Goal: Information Seeking & Learning: Learn about a topic

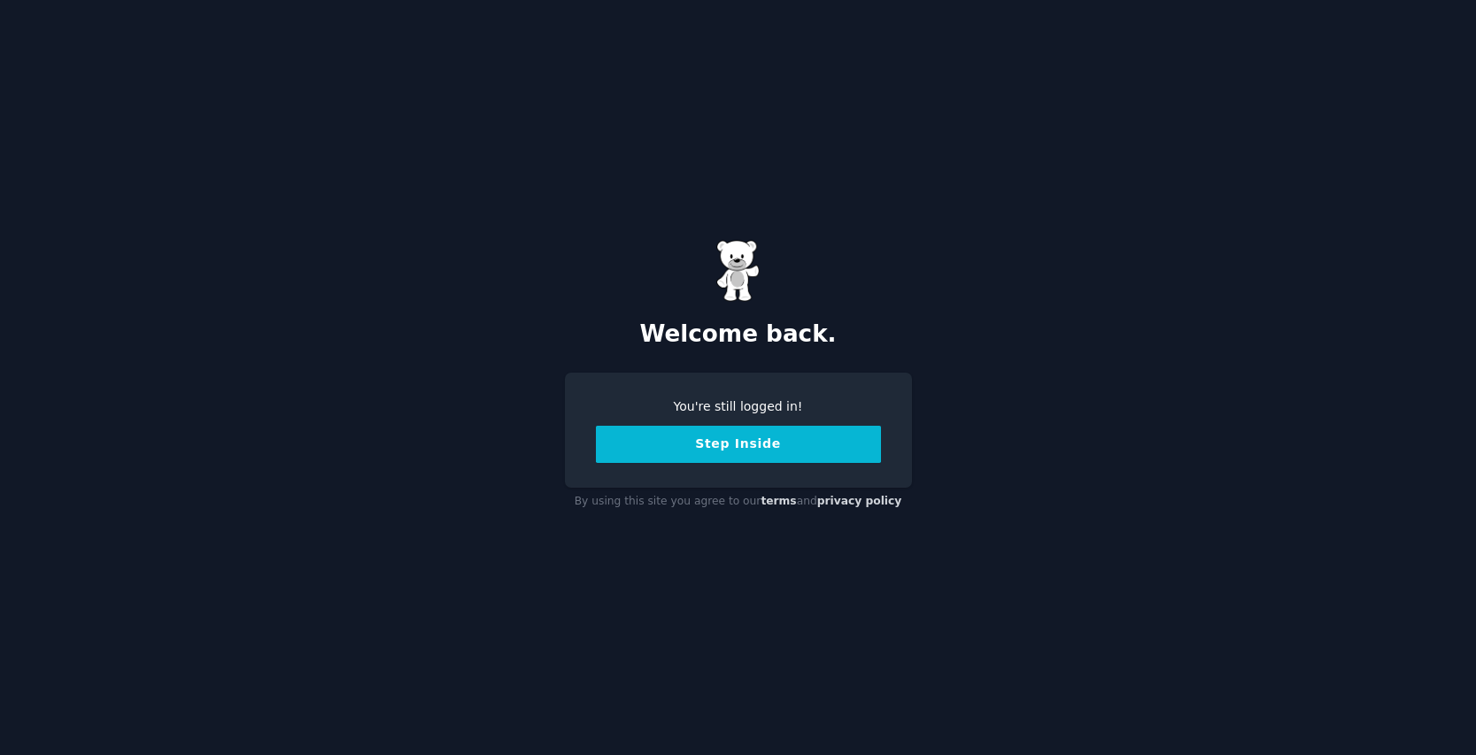
click at [752, 446] on button "Step Inside" at bounding box center [738, 444] width 285 height 37
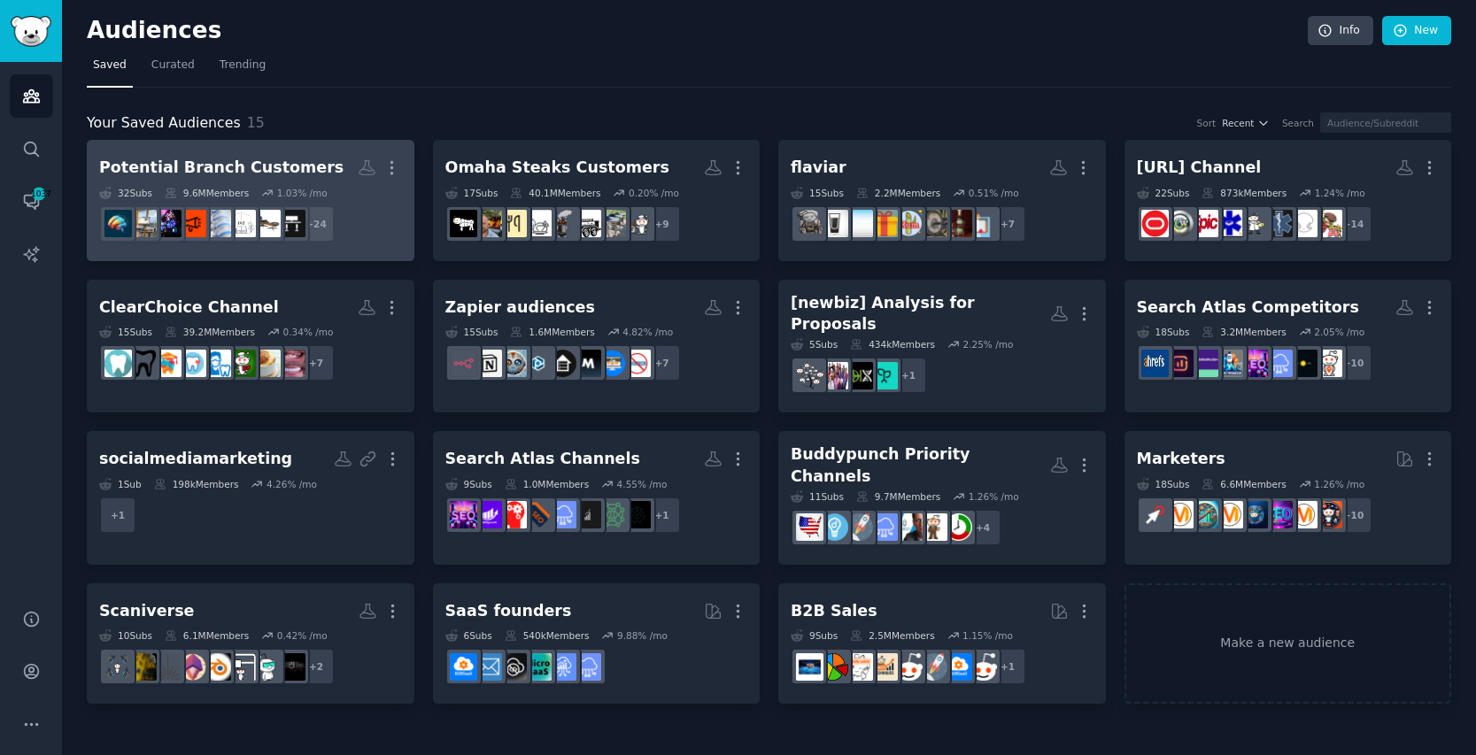
click at [268, 166] on div "Potential Branch Customers" at bounding box center [221, 168] width 244 height 22
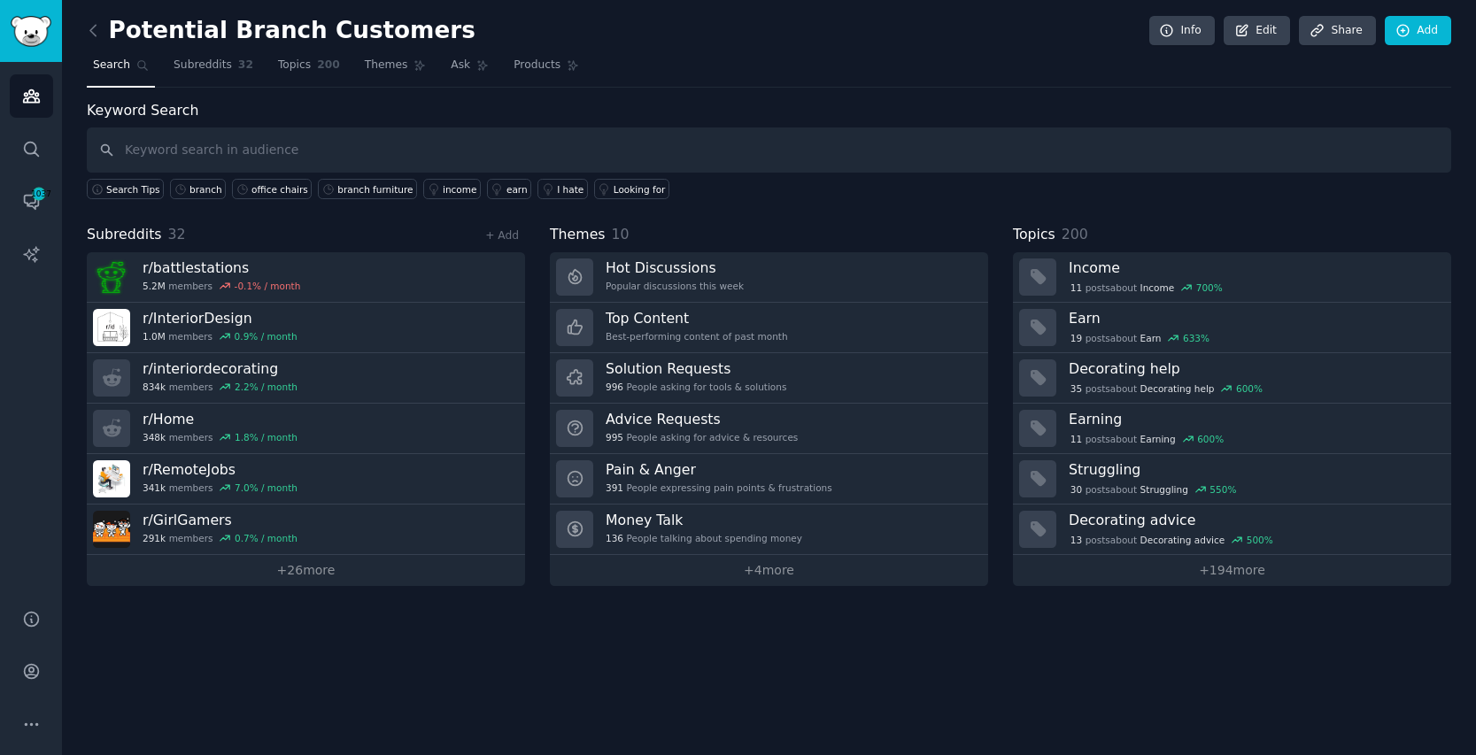
click at [159, 158] on input "text" at bounding box center [769, 150] width 1365 height 45
type input "branch"
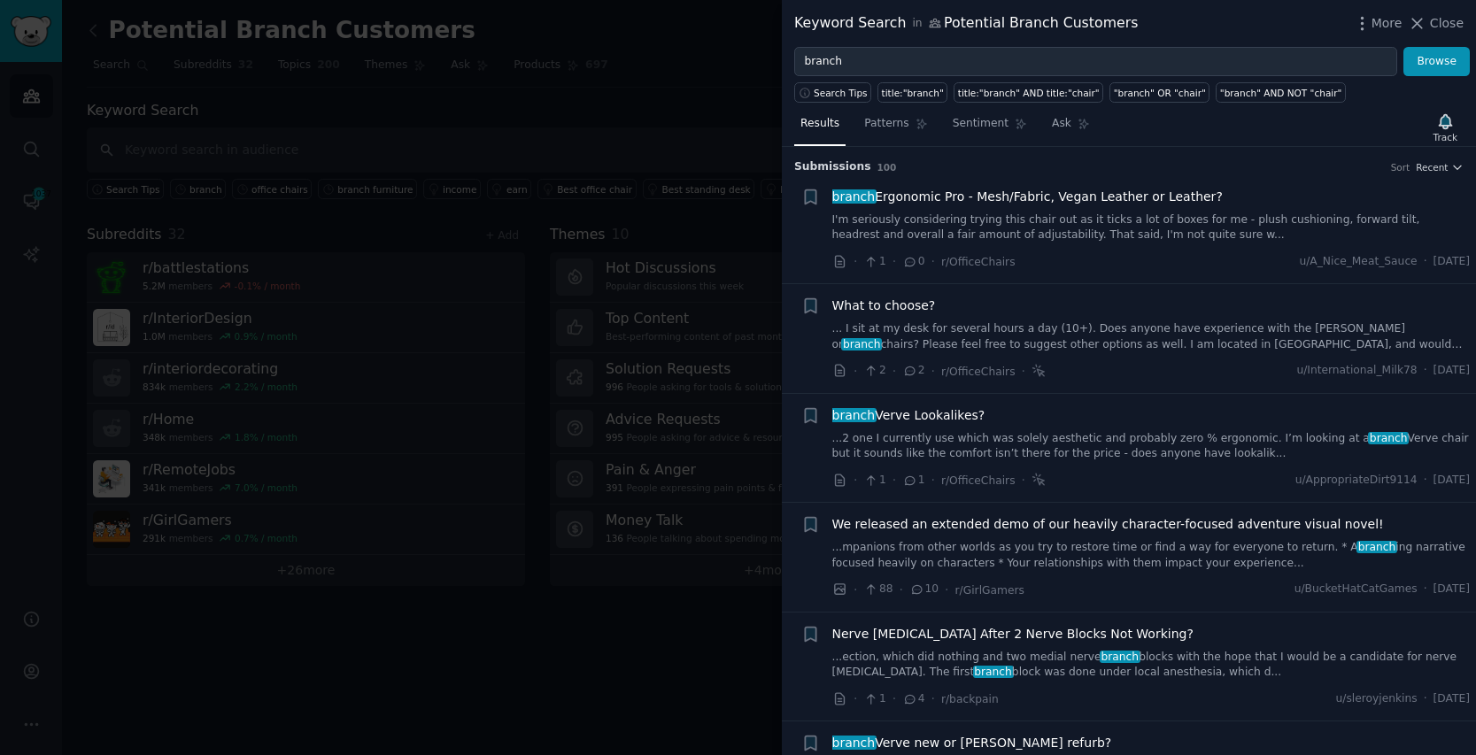
click at [1062, 196] on span "branch Ergonomic Pro - Mesh/Fabric, Vegan Leather or Leather?" at bounding box center [1028, 197] width 391 height 19
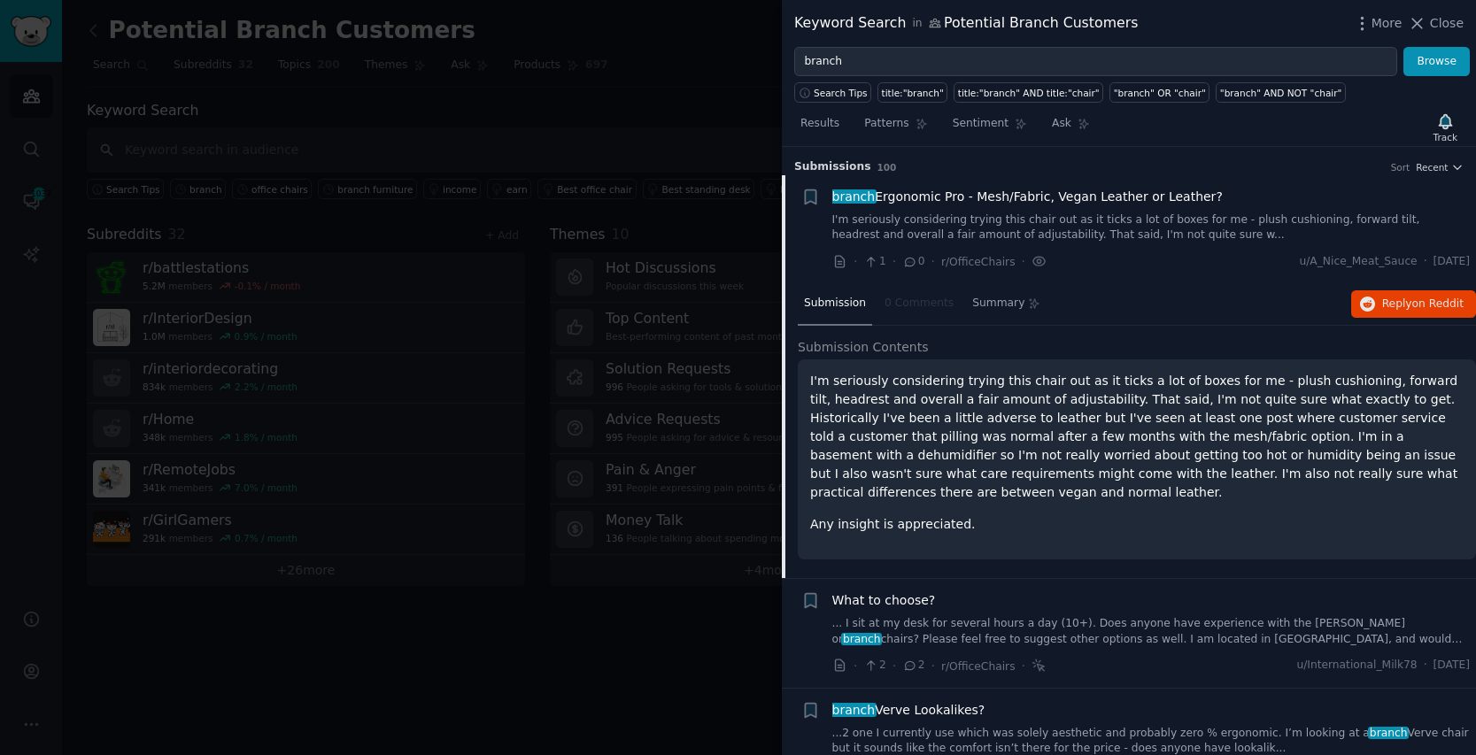
scroll to position [27, 0]
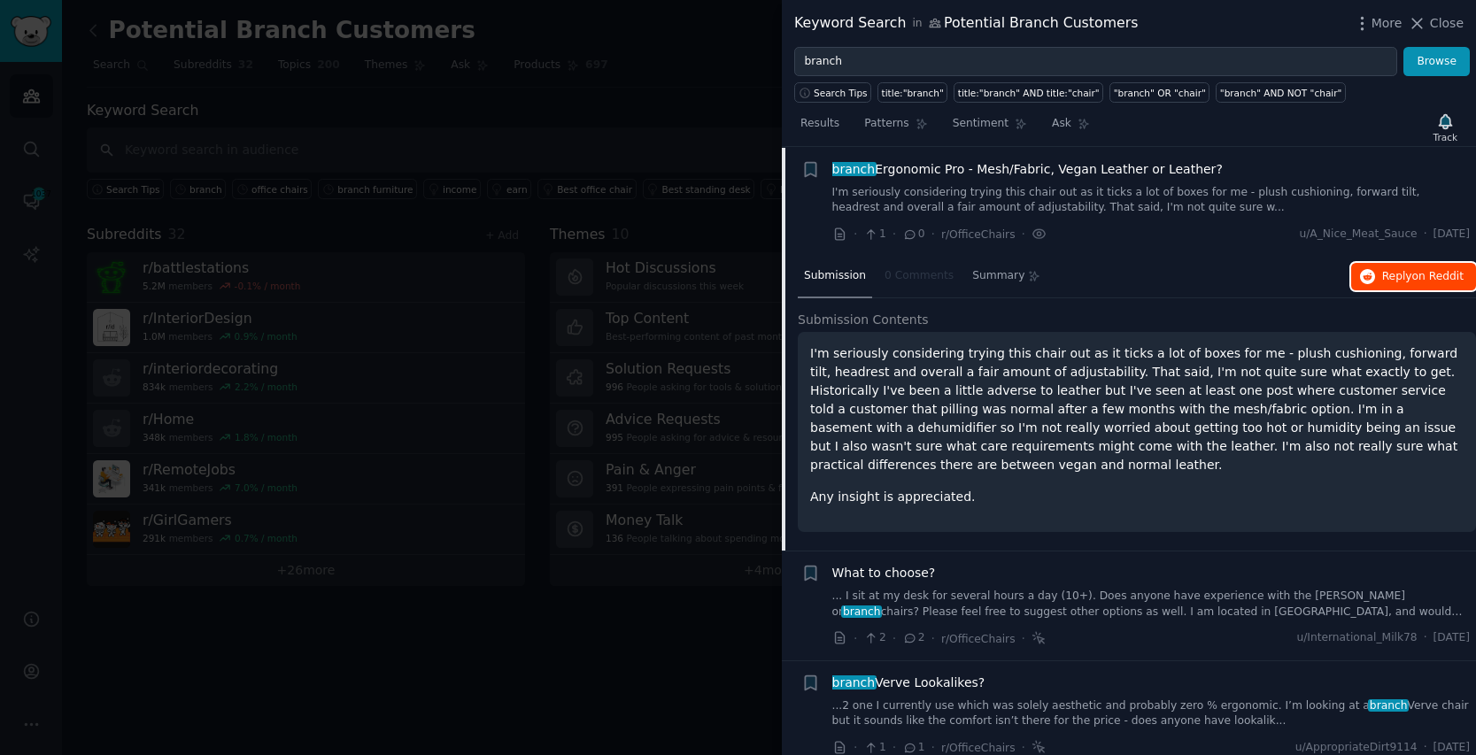
click at [1385, 272] on span "Reply on Reddit" at bounding box center [1423, 277] width 81 height 16
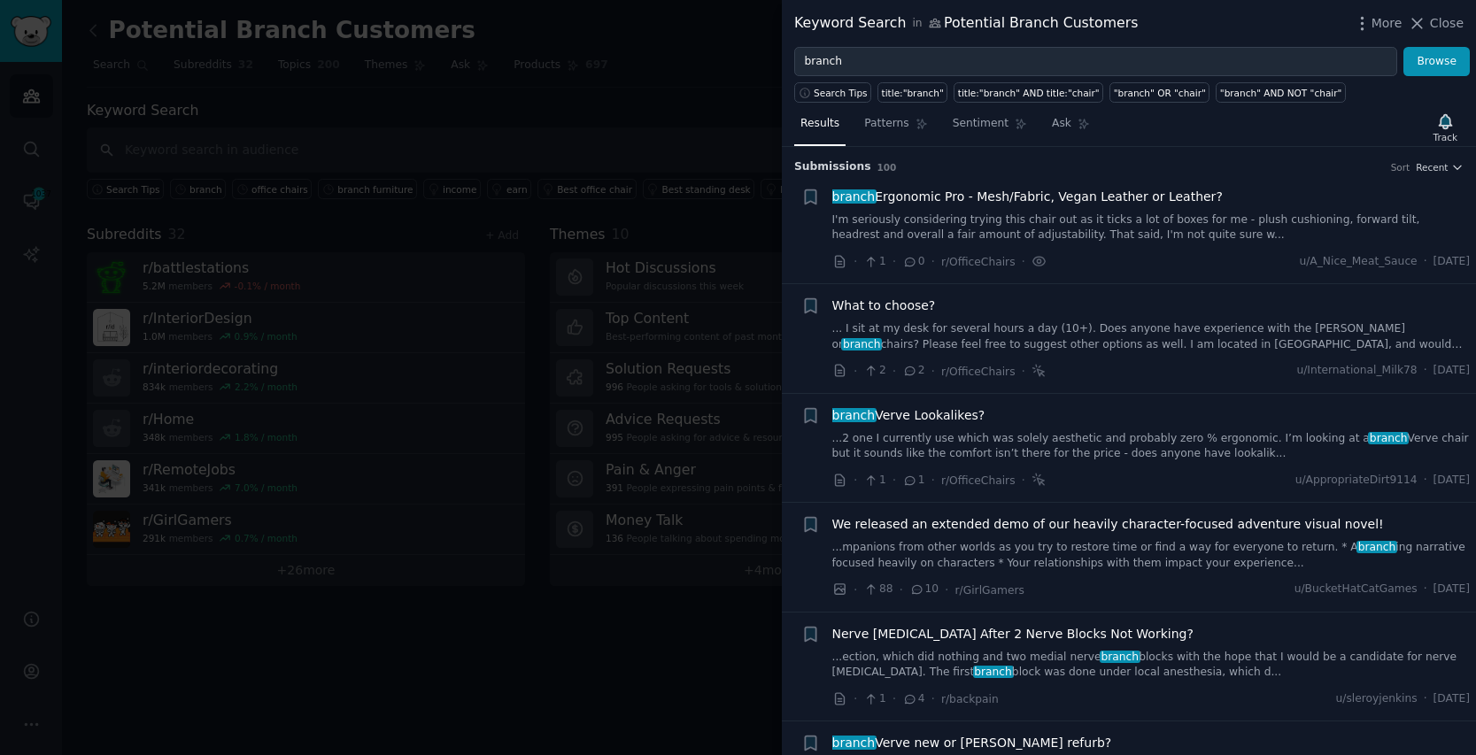
click at [1182, 339] on link "... I sit at my desk for several hours a day (10+). Does anyone have experience…" at bounding box center [1152, 336] width 639 height 31
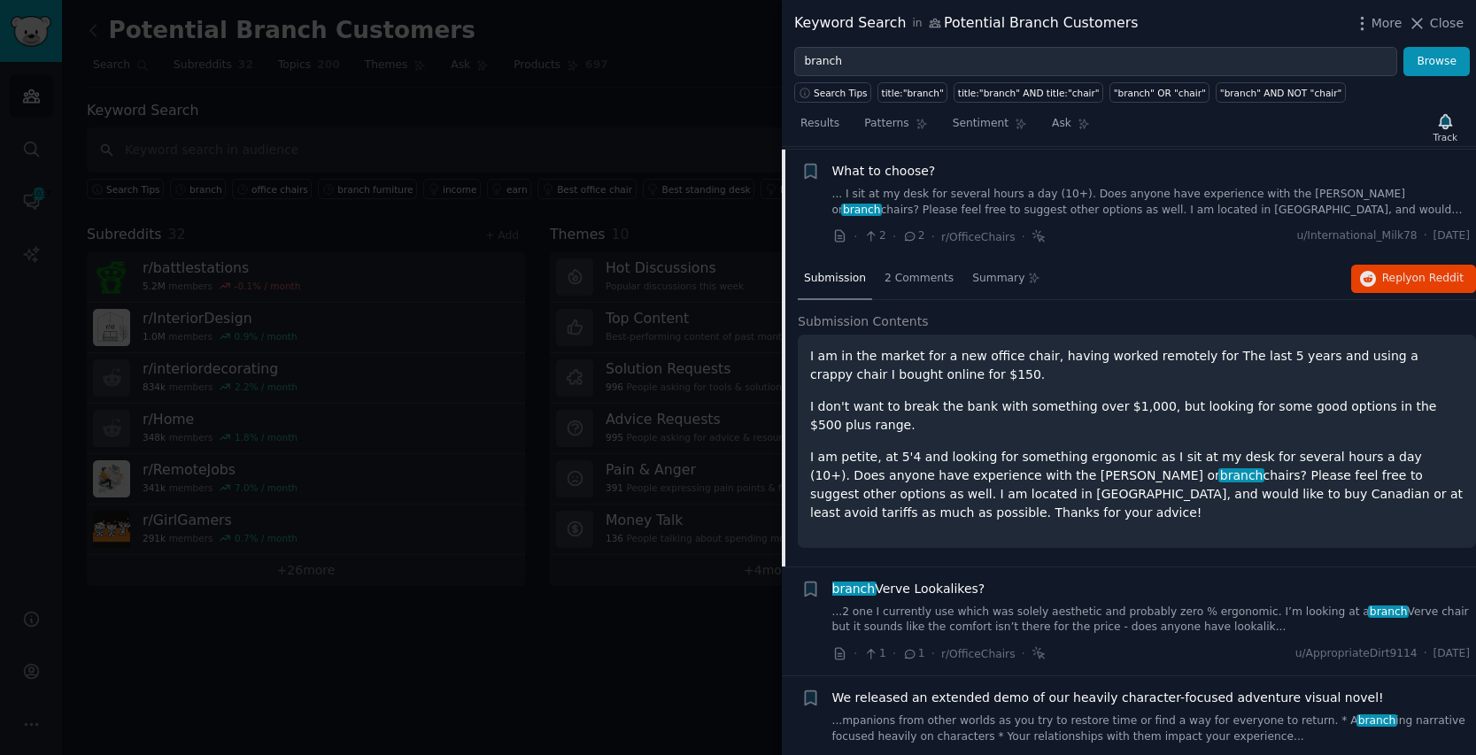
scroll to position [137, 0]
click at [1407, 273] on span "Reply on Reddit" at bounding box center [1423, 276] width 81 height 16
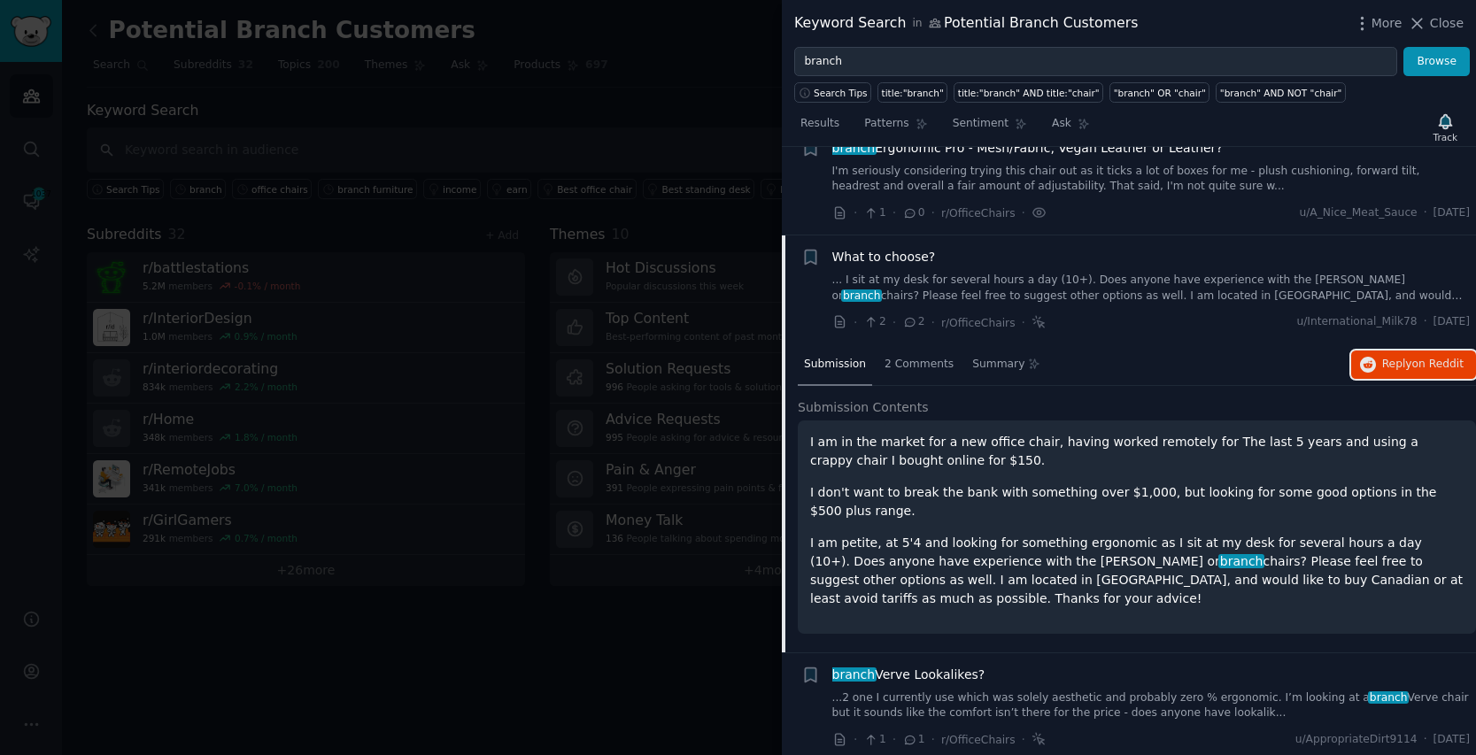
scroll to position [0, 0]
